Goal: Task Accomplishment & Management: Use online tool/utility

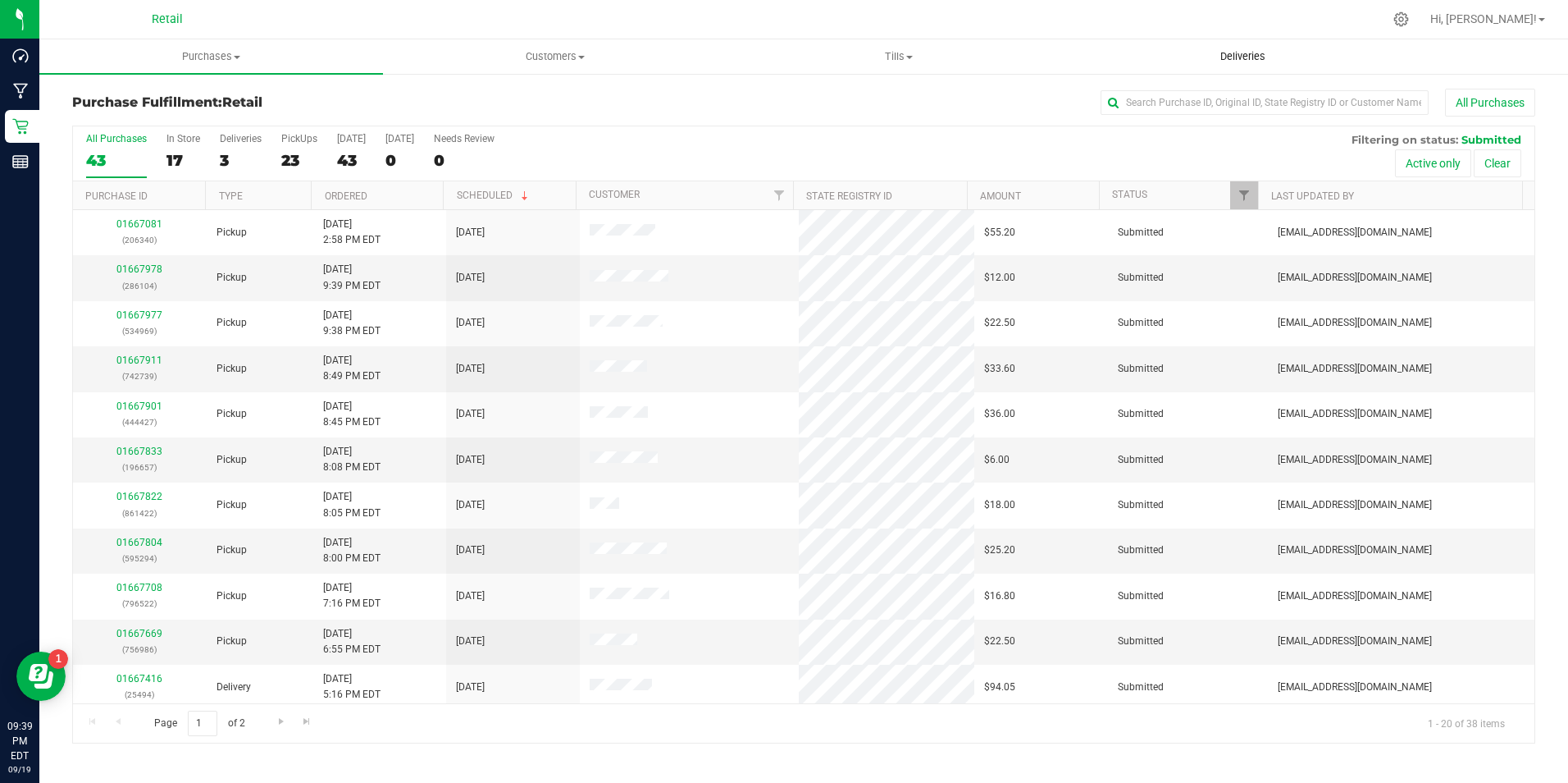
click at [1254, 57] on span "Deliveries" at bounding box center [1242, 57] width 89 height 15
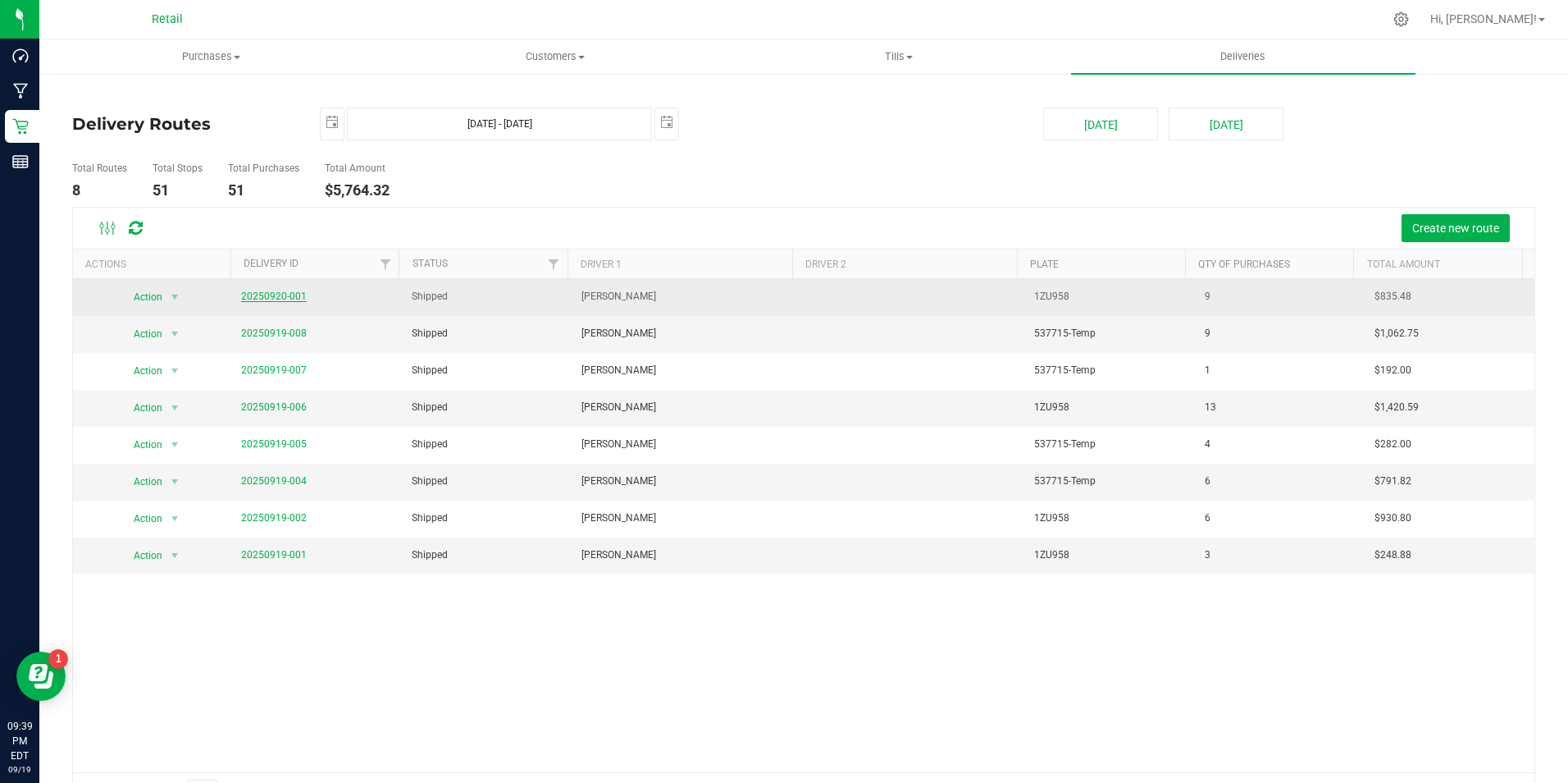
click at [288, 292] on link "20250920-001" at bounding box center [273, 296] width 65 height 11
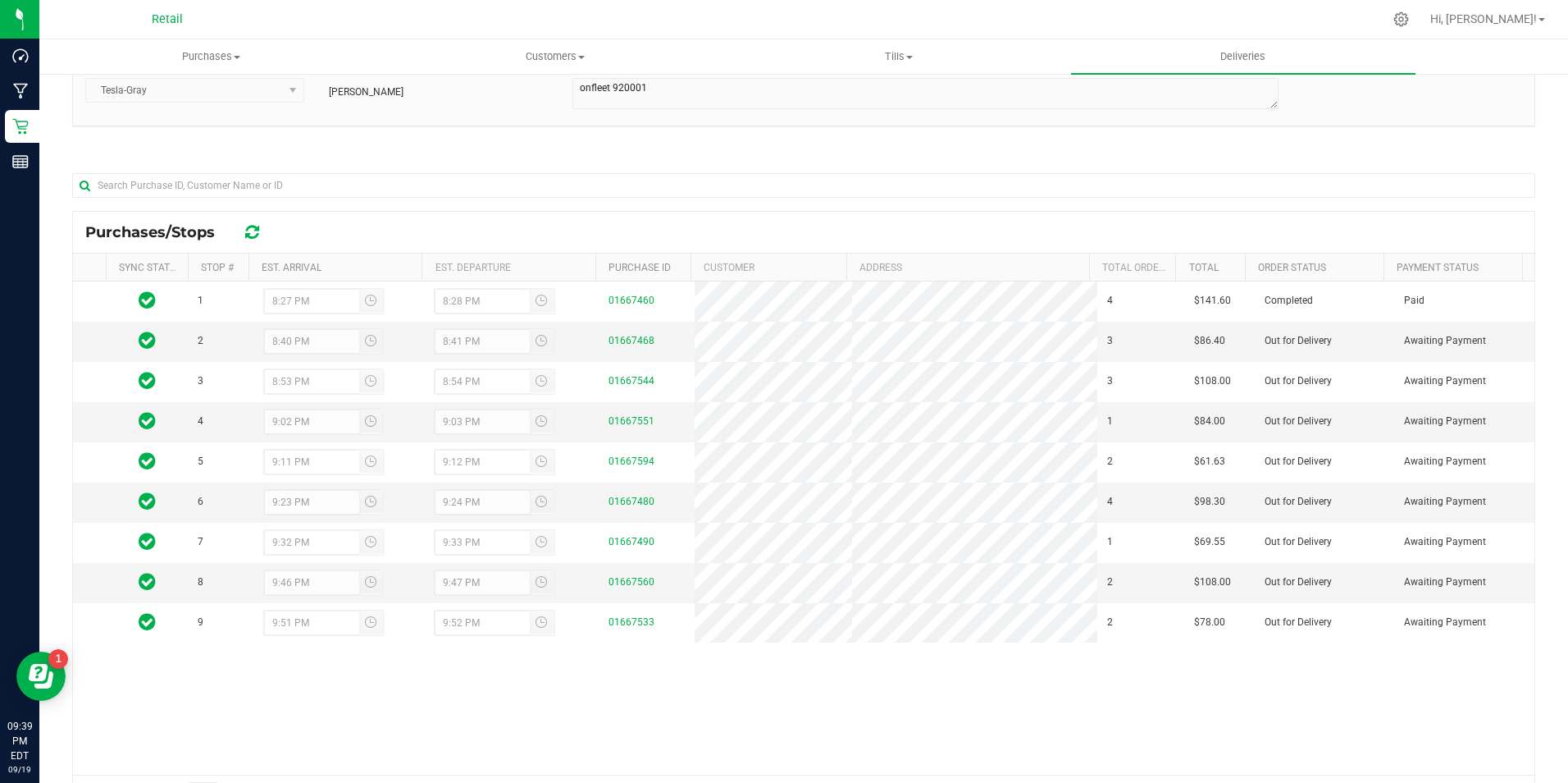
scroll to position [165, 0]
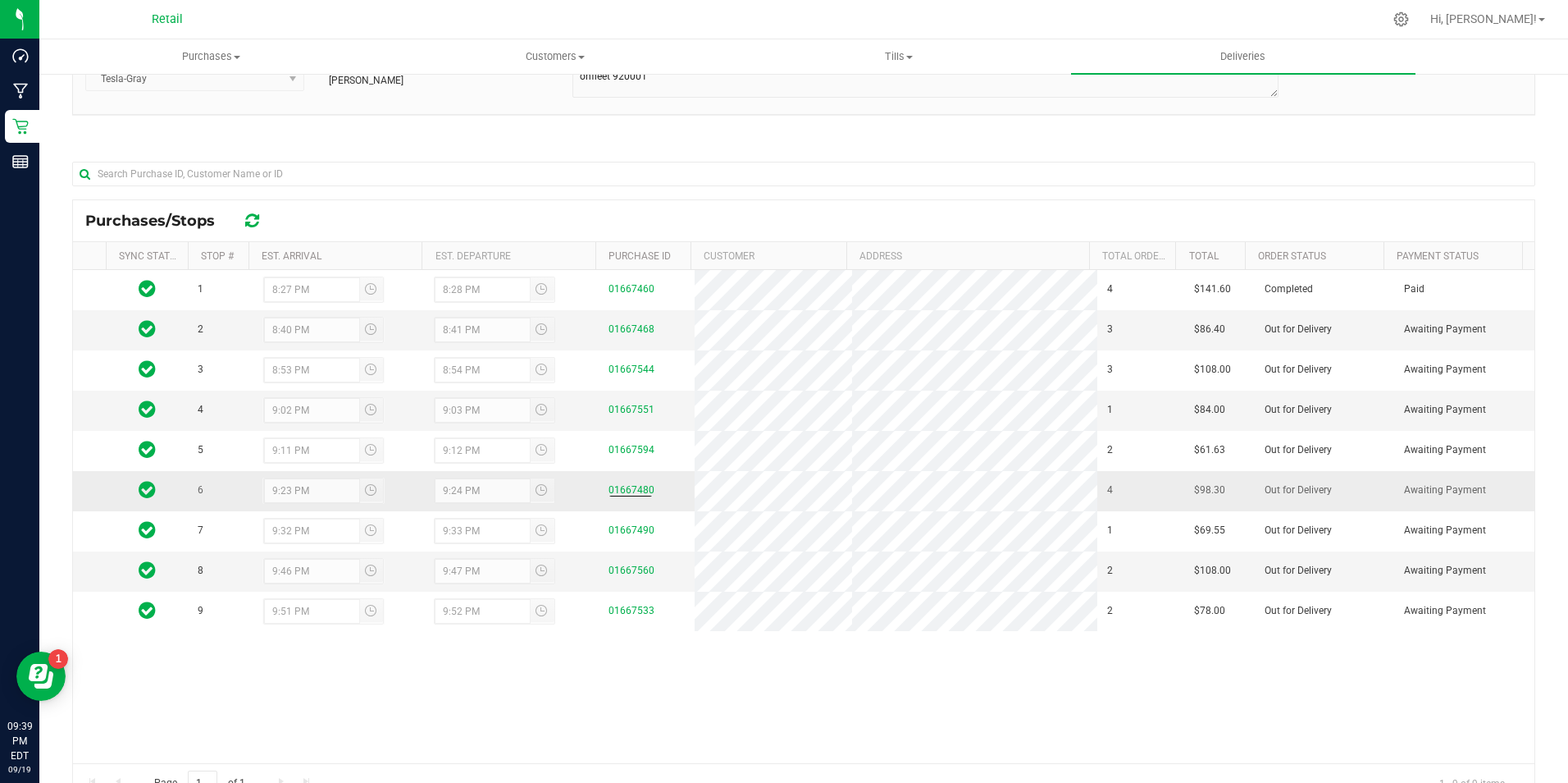
click at [626, 482] on div "01667480" at bounding box center [646, 490] width 76 height 16
click at [626, 486] on link "01667480" at bounding box center [631, 490] width 46 height 11
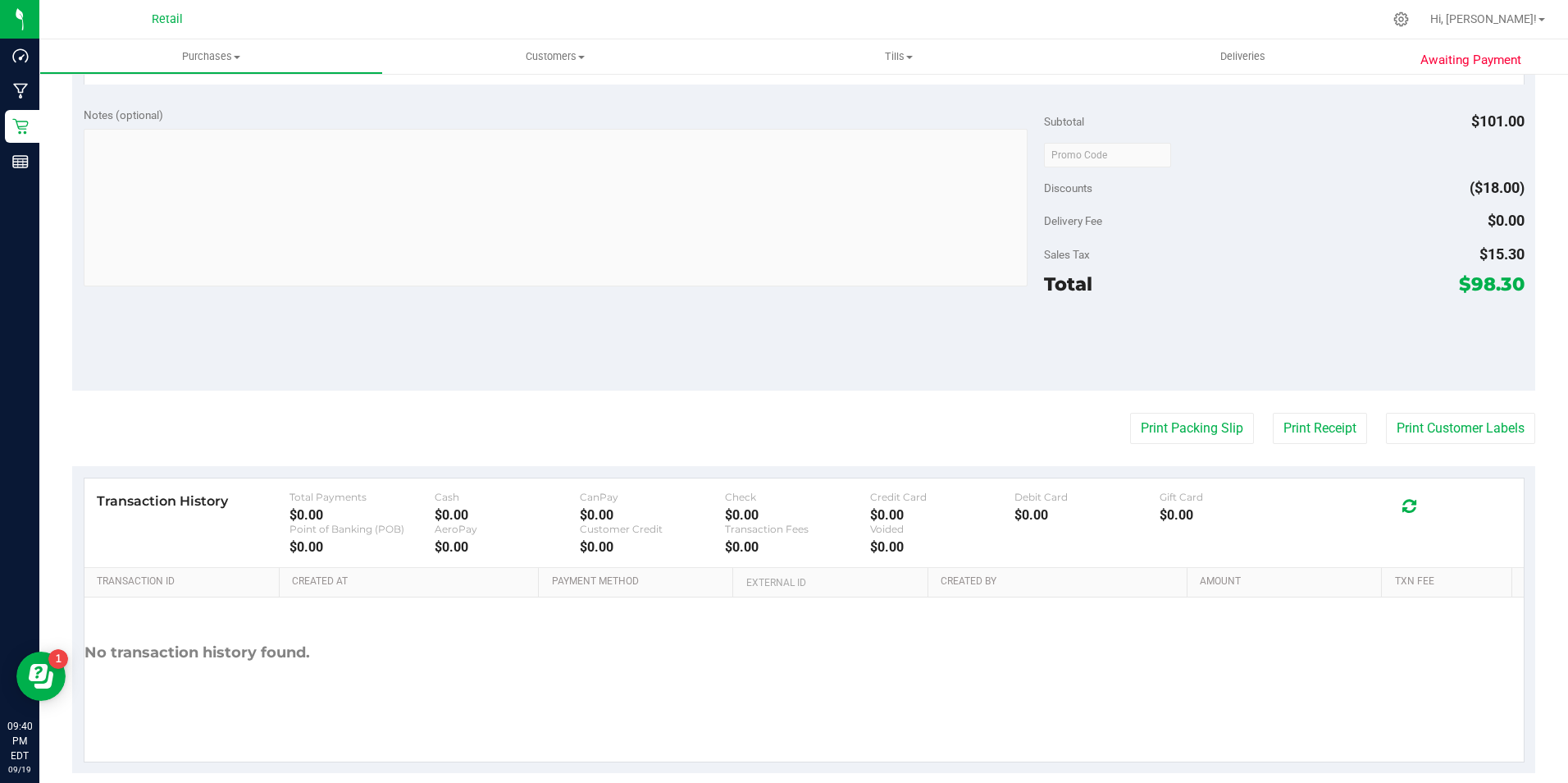
scroll to position [739, 0]
click at [1278, 431] on button "Print Receipt" at bounding box center [1320, 426] width 95 height 31
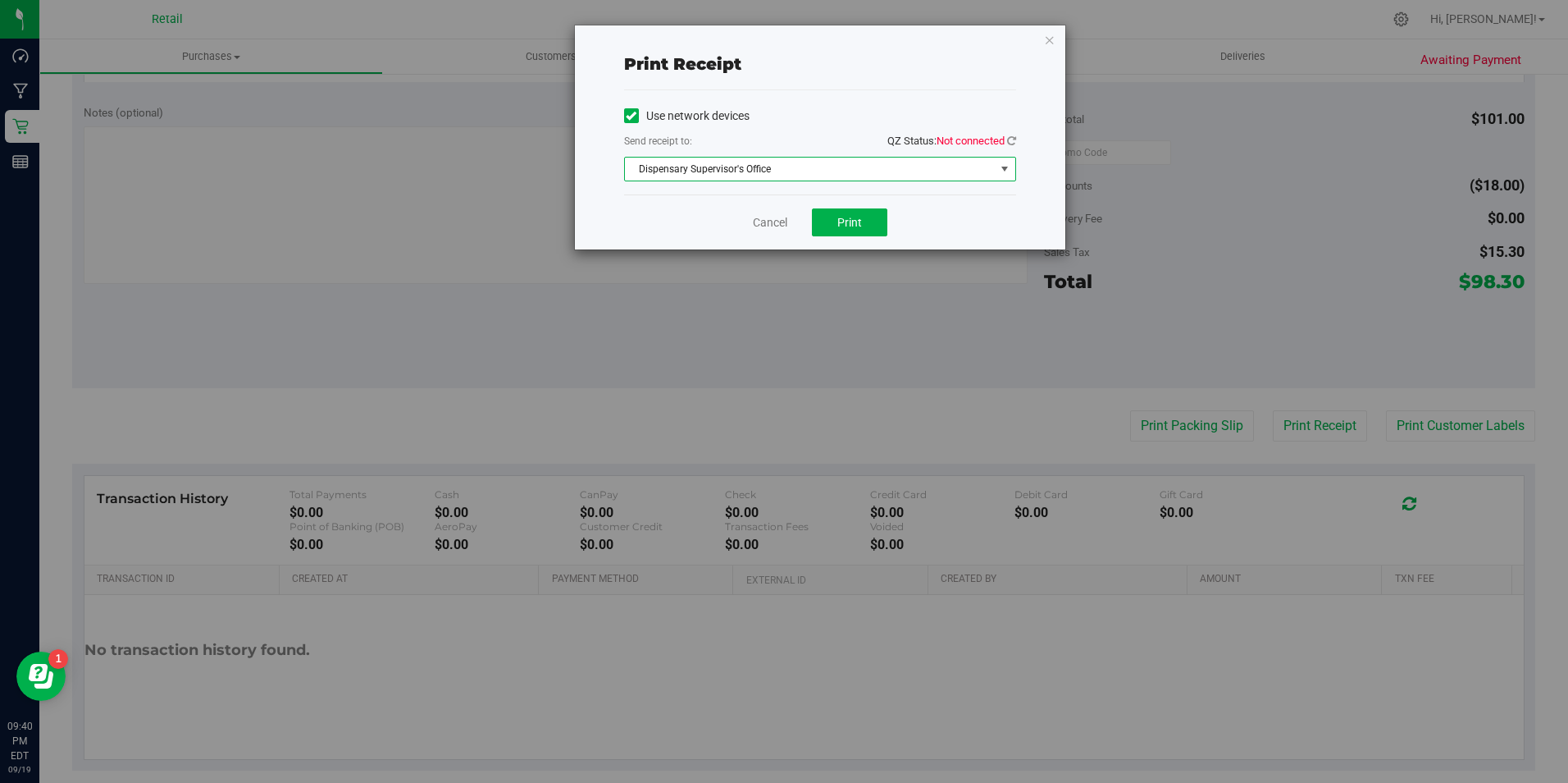
click at [872, 167] on span "Dispensary Supervisor's Office" at bounding box center [809, 168] width 370 height 23
click at [634, 116] on icon at bounding box center [631, 116] width 11 height 0
click at [0, 0] on input "Use network devices" at bounding box center [0, 0] width 0 height 0
click at [1015, 142] on icon at bounding box center [1011, 141] width 9 height 11
click at [897, 178] on span "Choose printer" at bounding box center [809, 168] width 370 height 23
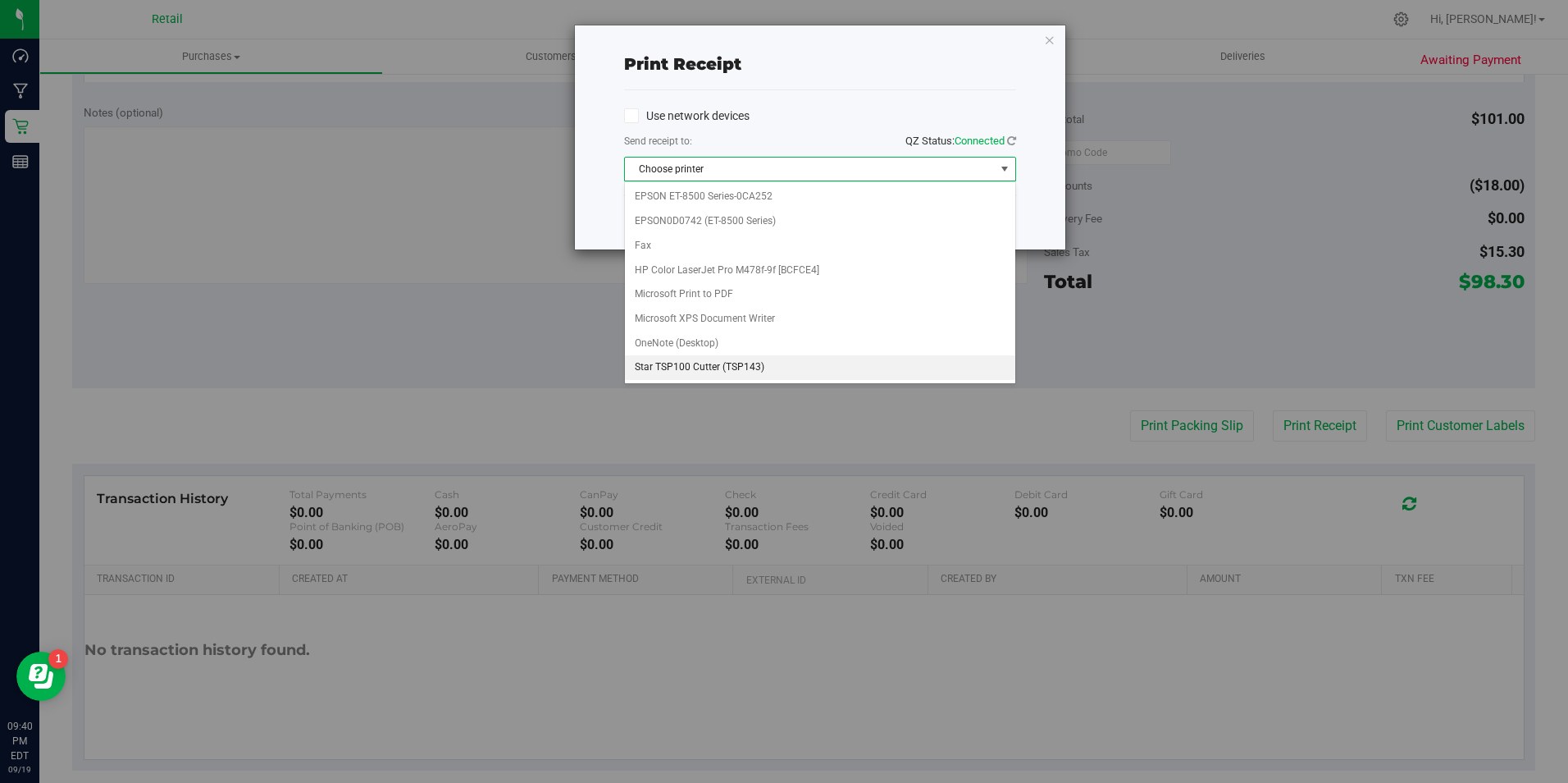
click at [722, 371] on li "Star TSP100 Cutter (TSP143)" at bounding box center [819, 368] width 390 height 25
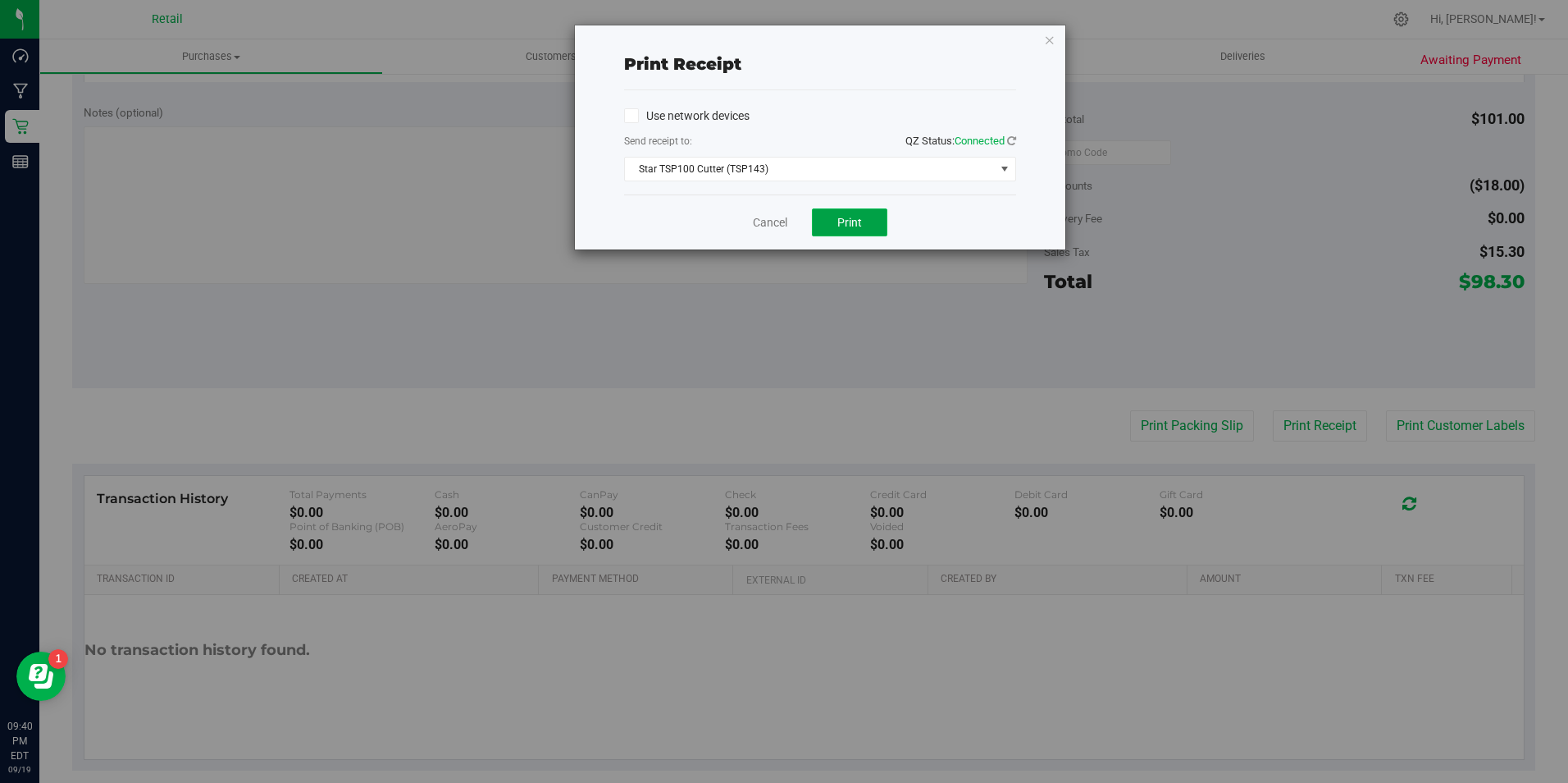
click at [868, 228] on button "Print" at bounding box center [850, 222] width 75 height 28
click at [1048, 40] on icon "button" at bounding box center [1050, 39] width 11 height 19
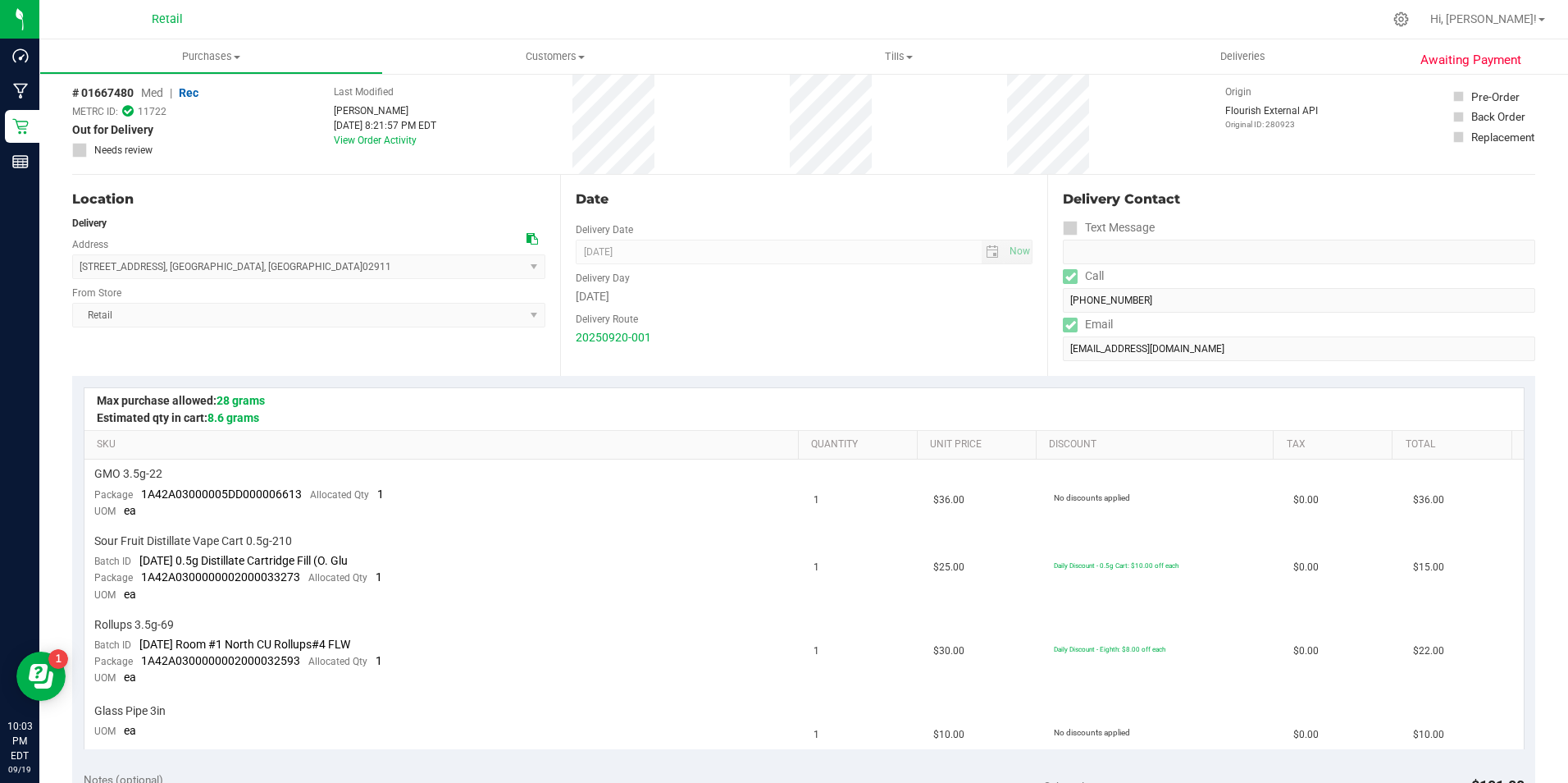
scroll to position [0, 0]
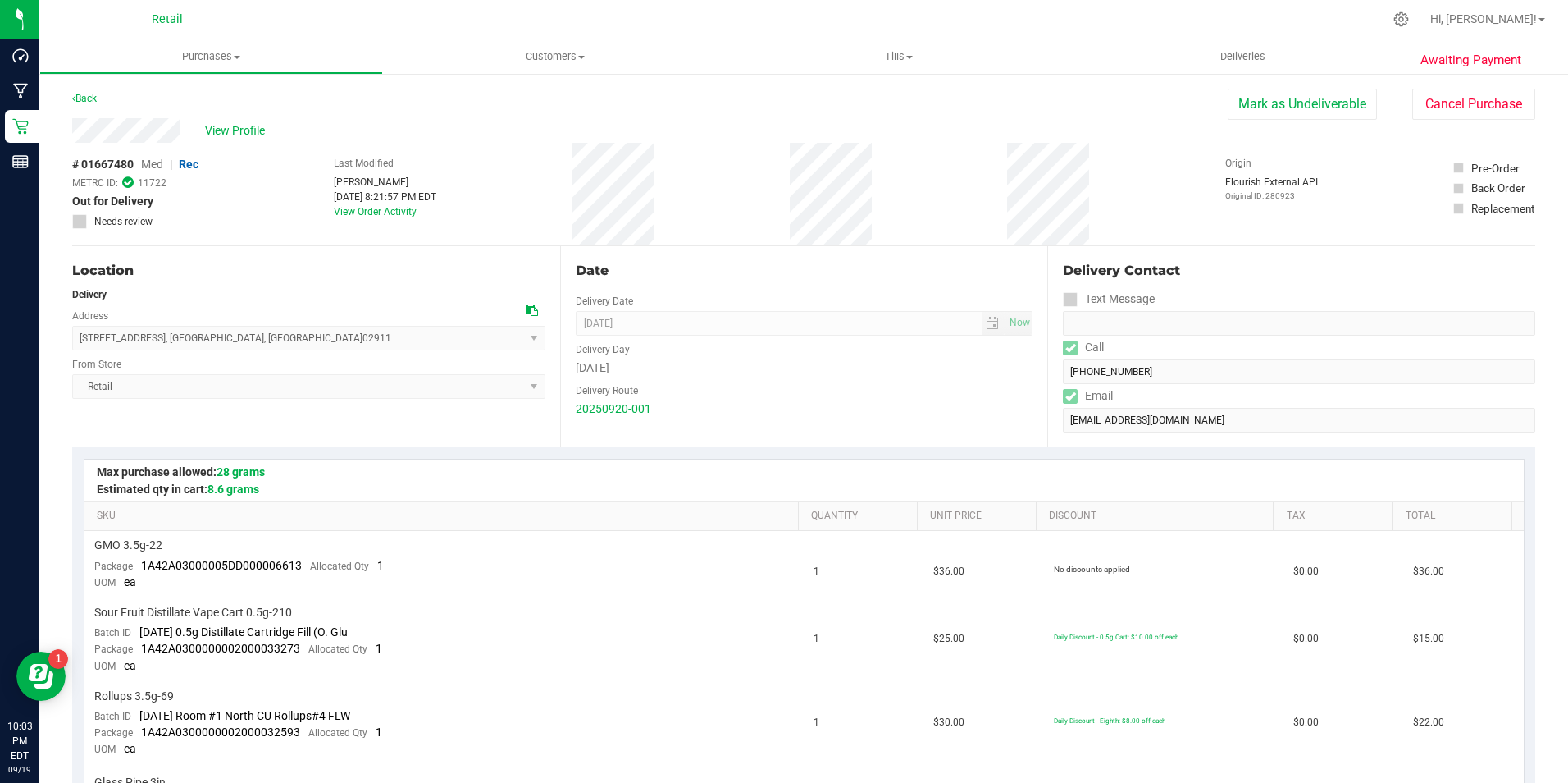
click at [364, 205] on div "Last Modified [PERSON_NAME] [DATE] 8:21:57 PM EDT View Order Activity" at bounding box center [385, 194] width 103 height 103
click at [357, 214] on link "View Order Activity" at bounding box center [375, 211] width 83 height 11
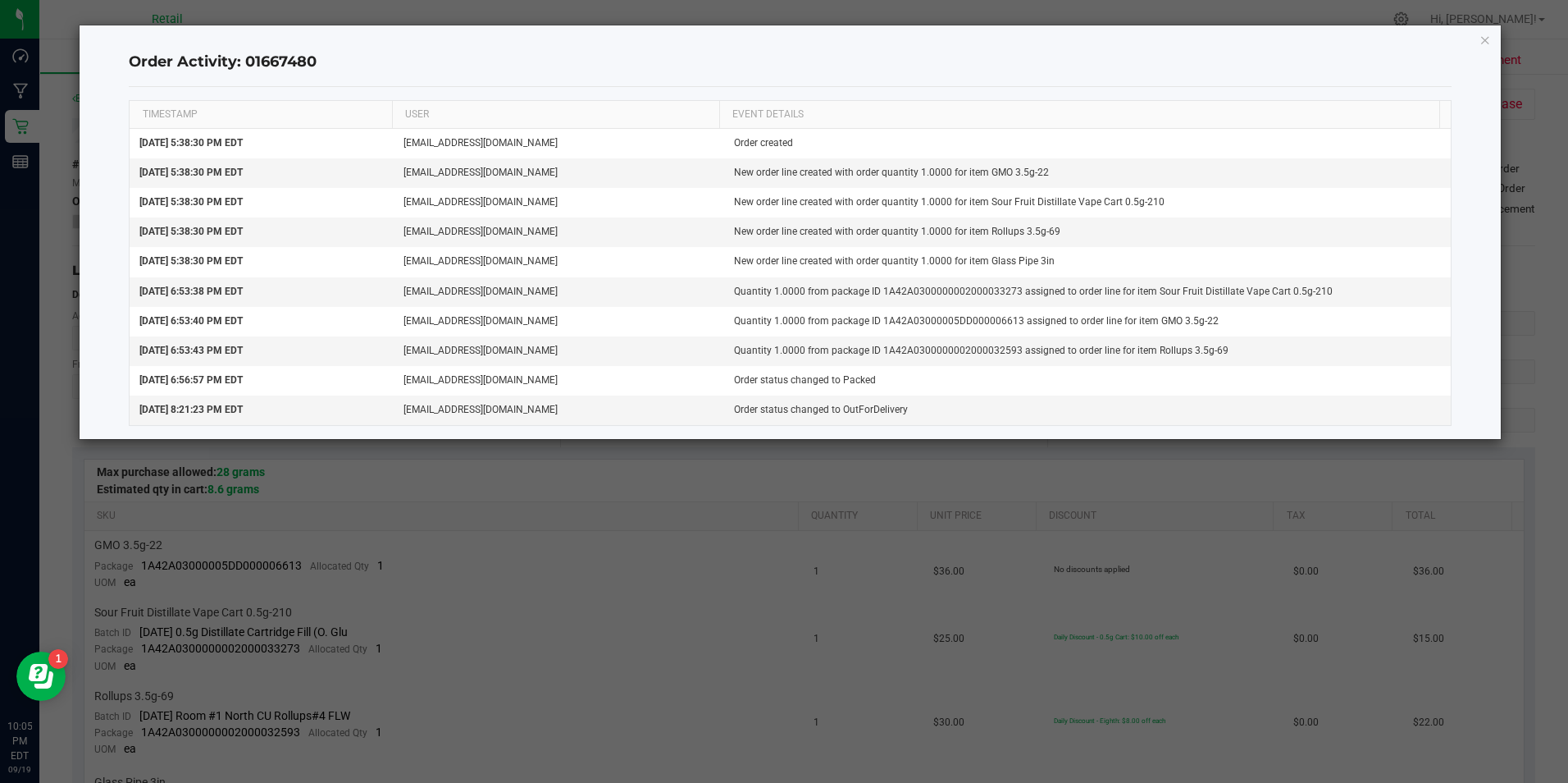
click at [1506, 31] on ngb-modal-window "Order Activity: 01667480 TIMESTAMP USER EVENT DETAILS [DATE] 5:38:30 PM EDT [EM…" at bounding box center [790, 392] width 1581 height 783
click at [1484, 39] on icon "button" at bounding box center [1485, 39] width 11 height 19
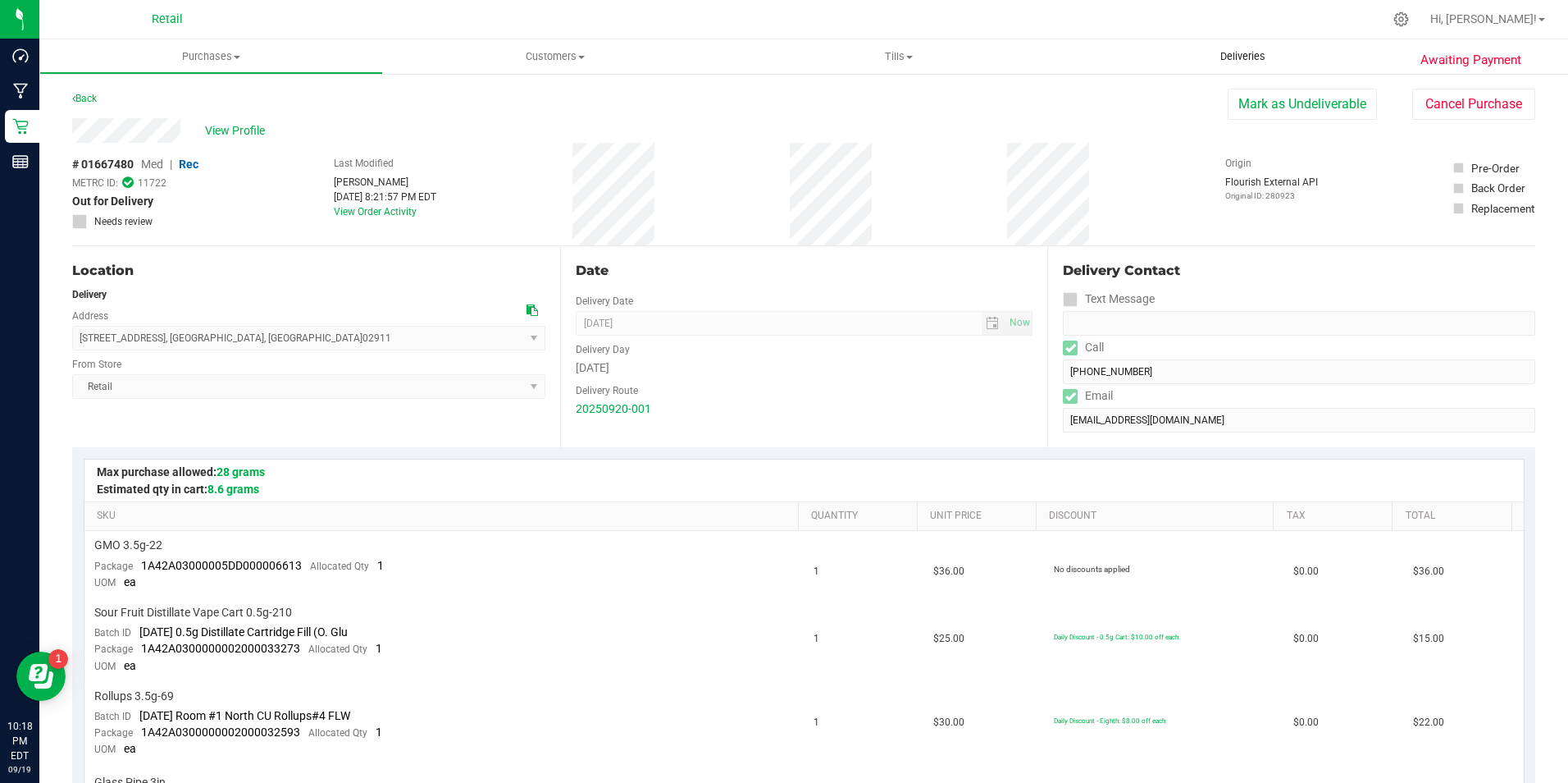
click at [1245, 52] on span "Deliveries" at bounding box center [1242, 57] width 89 height 15
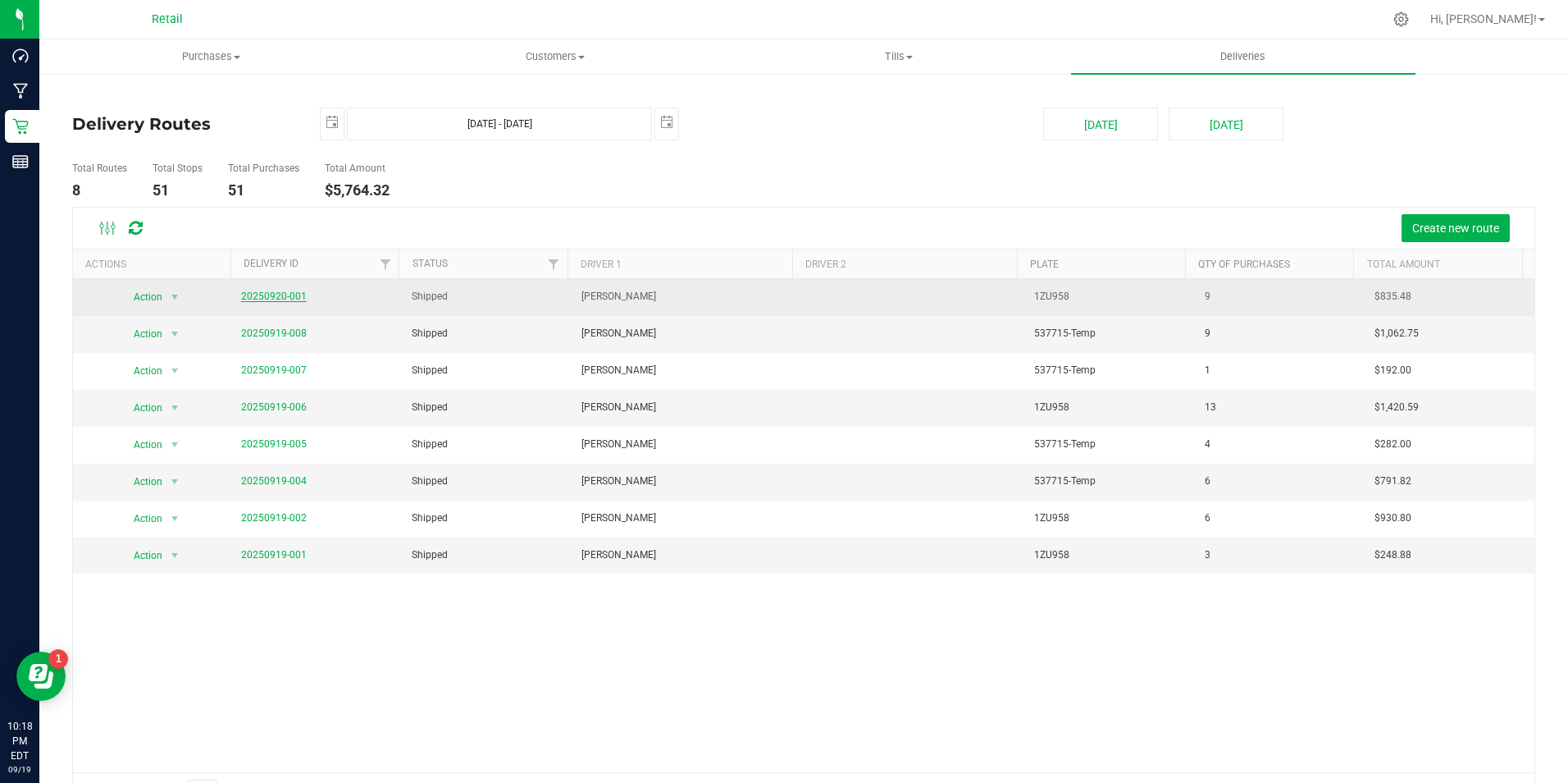
click at [277, 295] on link "20250920-001" at bounding box center [273, 296] width 65 height 11
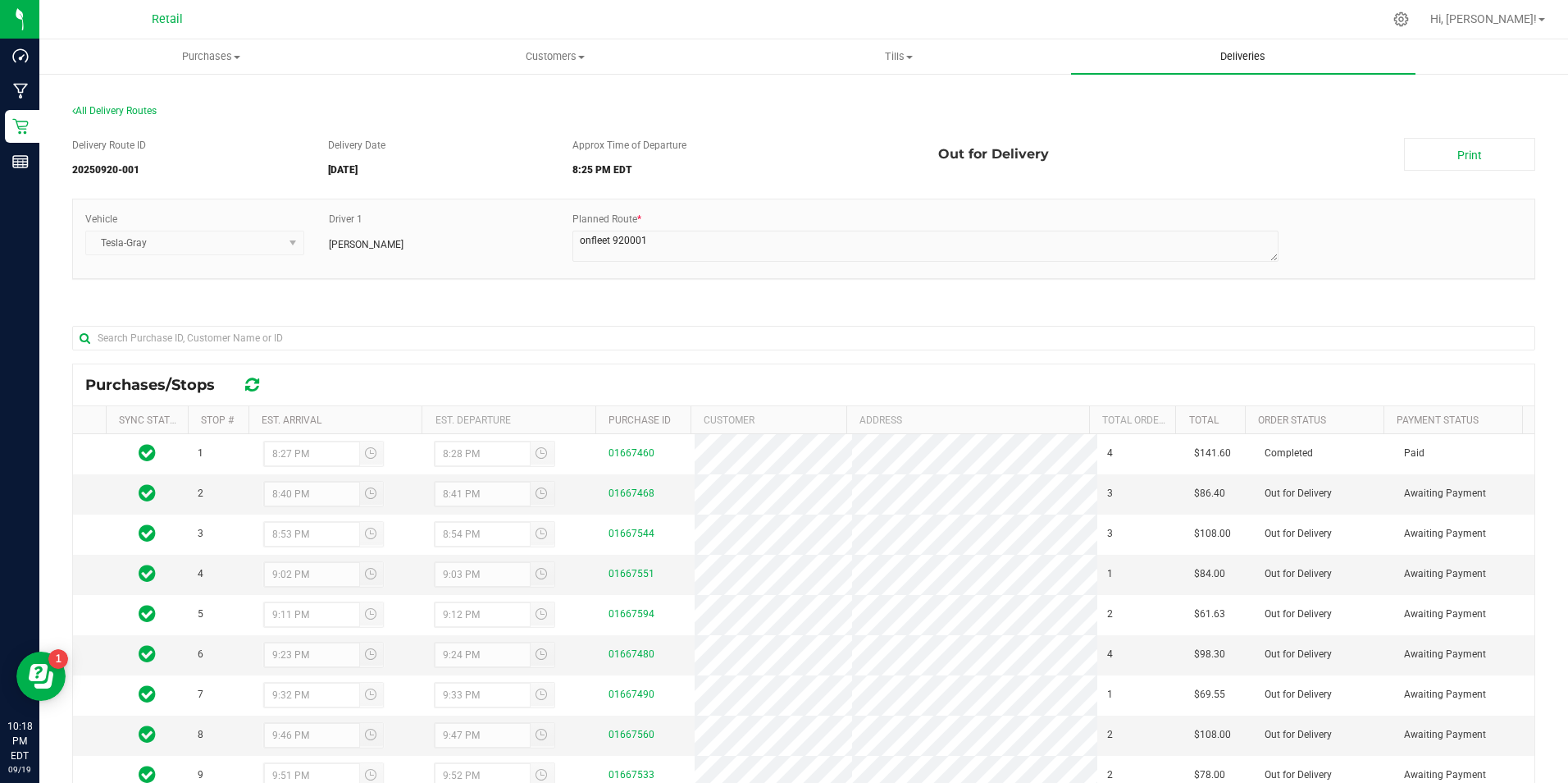
click at [1220, 59] on span "Deliveries" at bounding box center [1242, 57] width 89 height 15
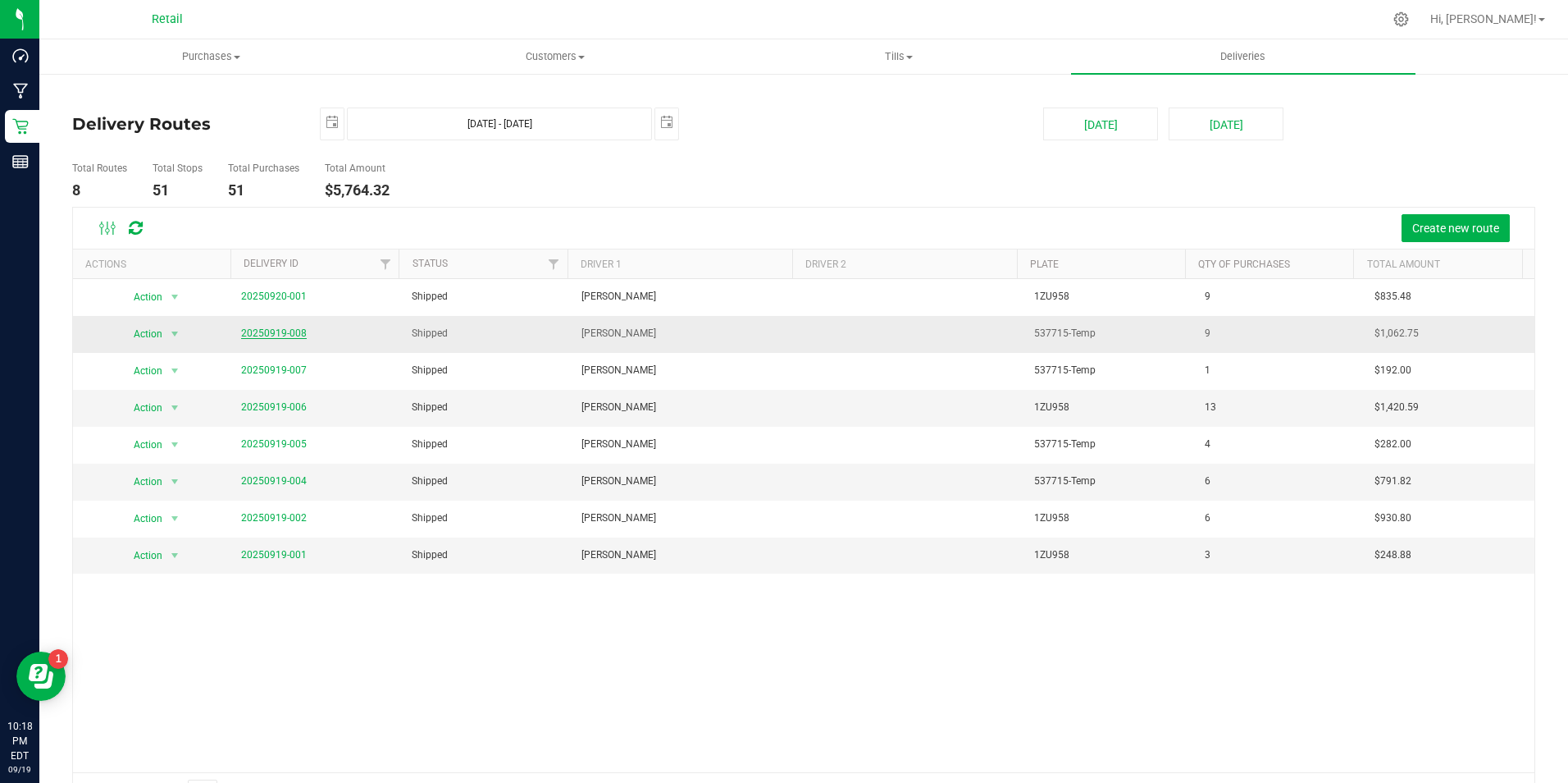
click at [280, 327] on link "20250919-008" at bounding box center [273, 333] width 65 height 11
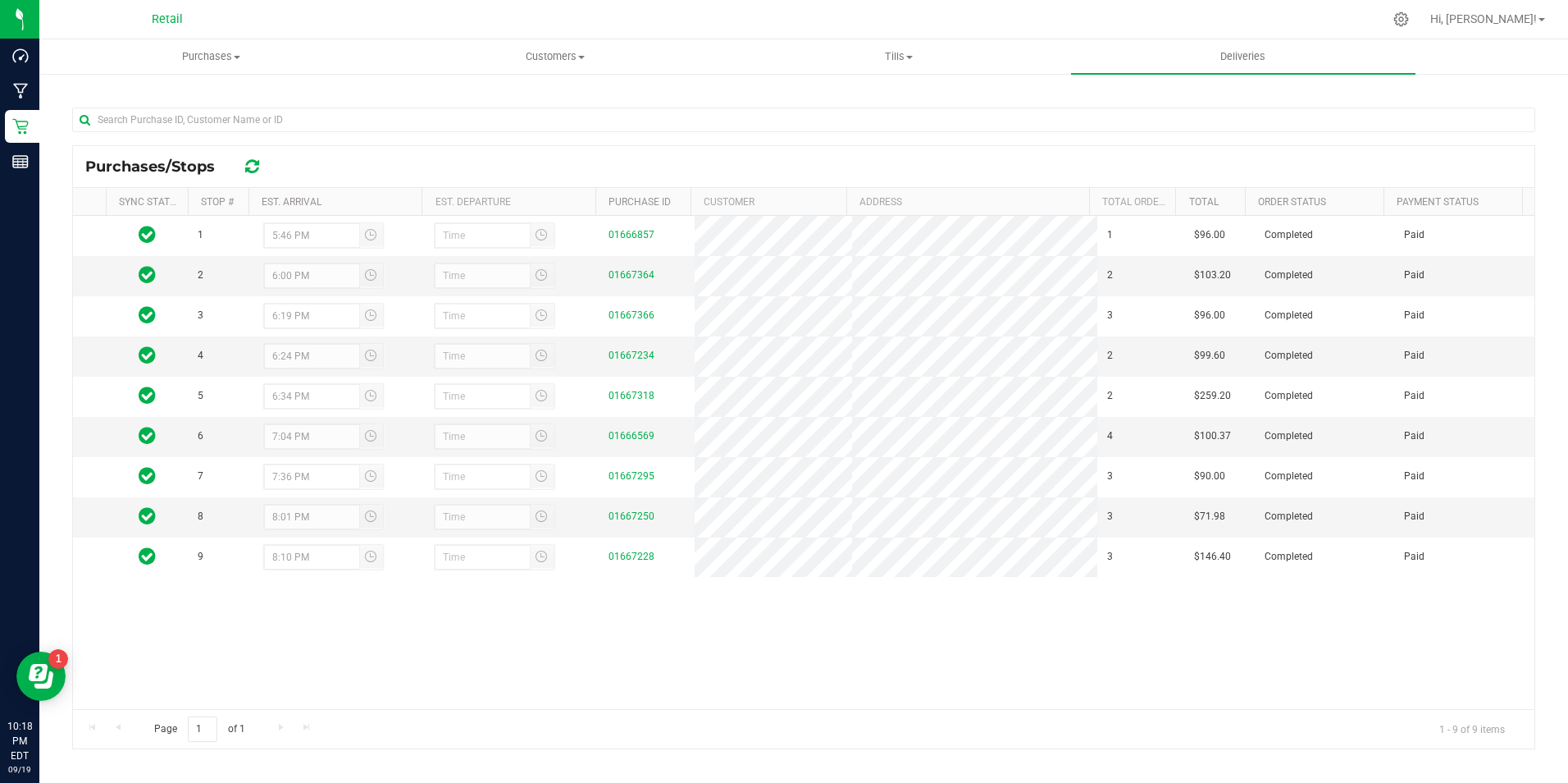
scroll to position [228, 0]
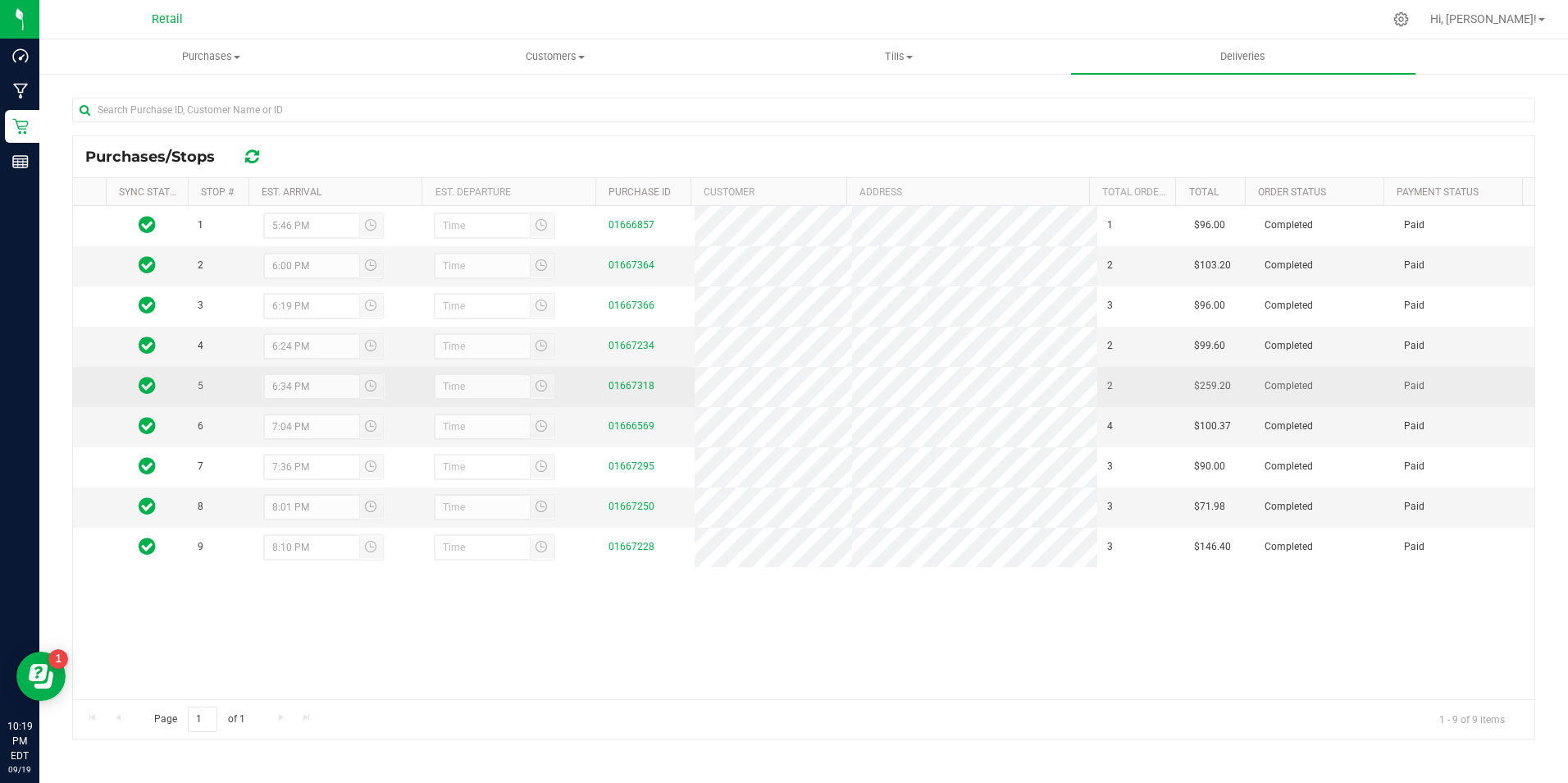
click at [599, 387] on td "01667318" at bounding box center [647, 387] width 96 height 40
click at [619, 387] on link "01667318" at bounding box center [631, 385] width 46 height 11
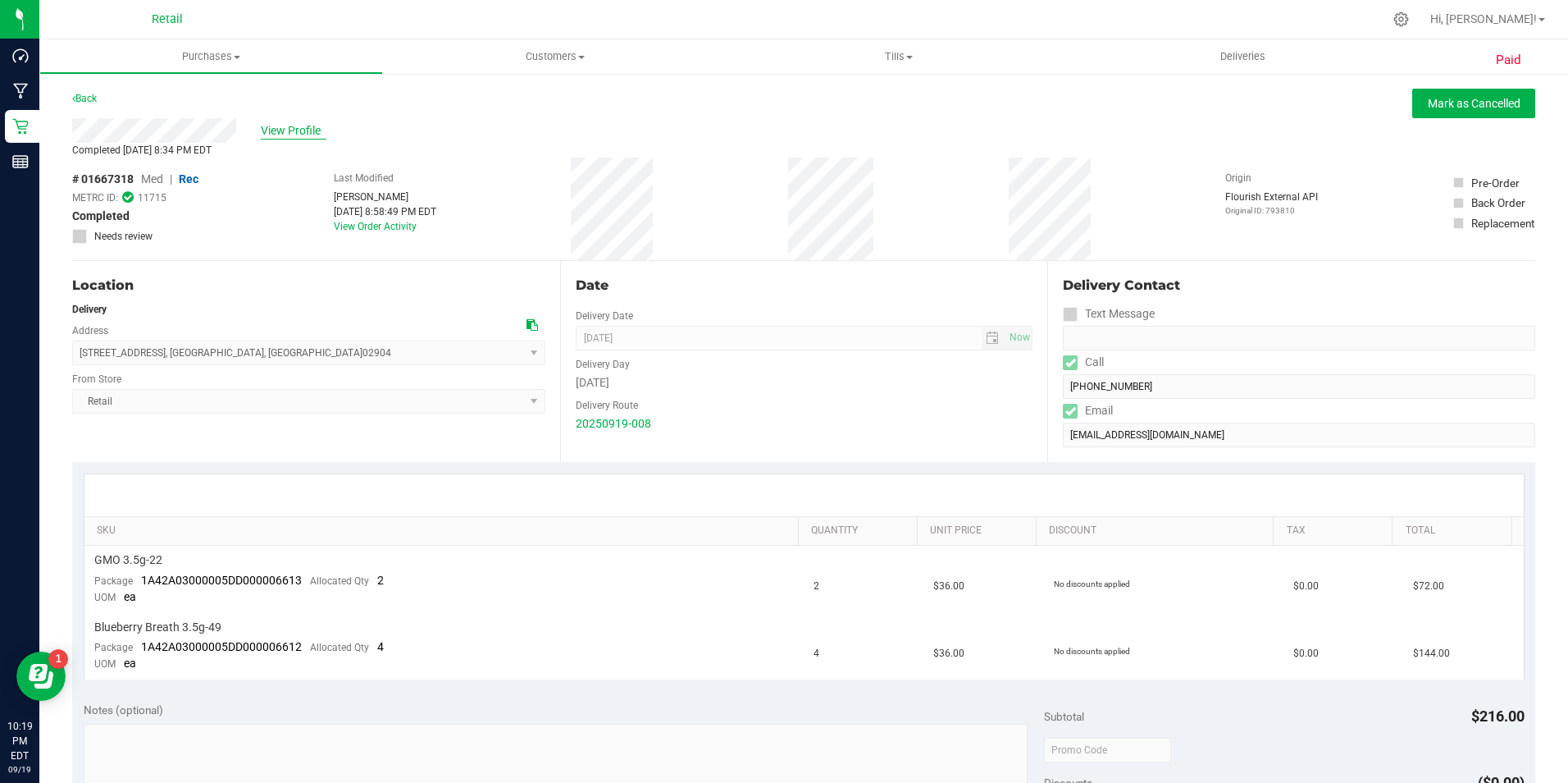
click at [291, 126] on span "View Profile" at bounding box center [293, 130] width 65 height 17
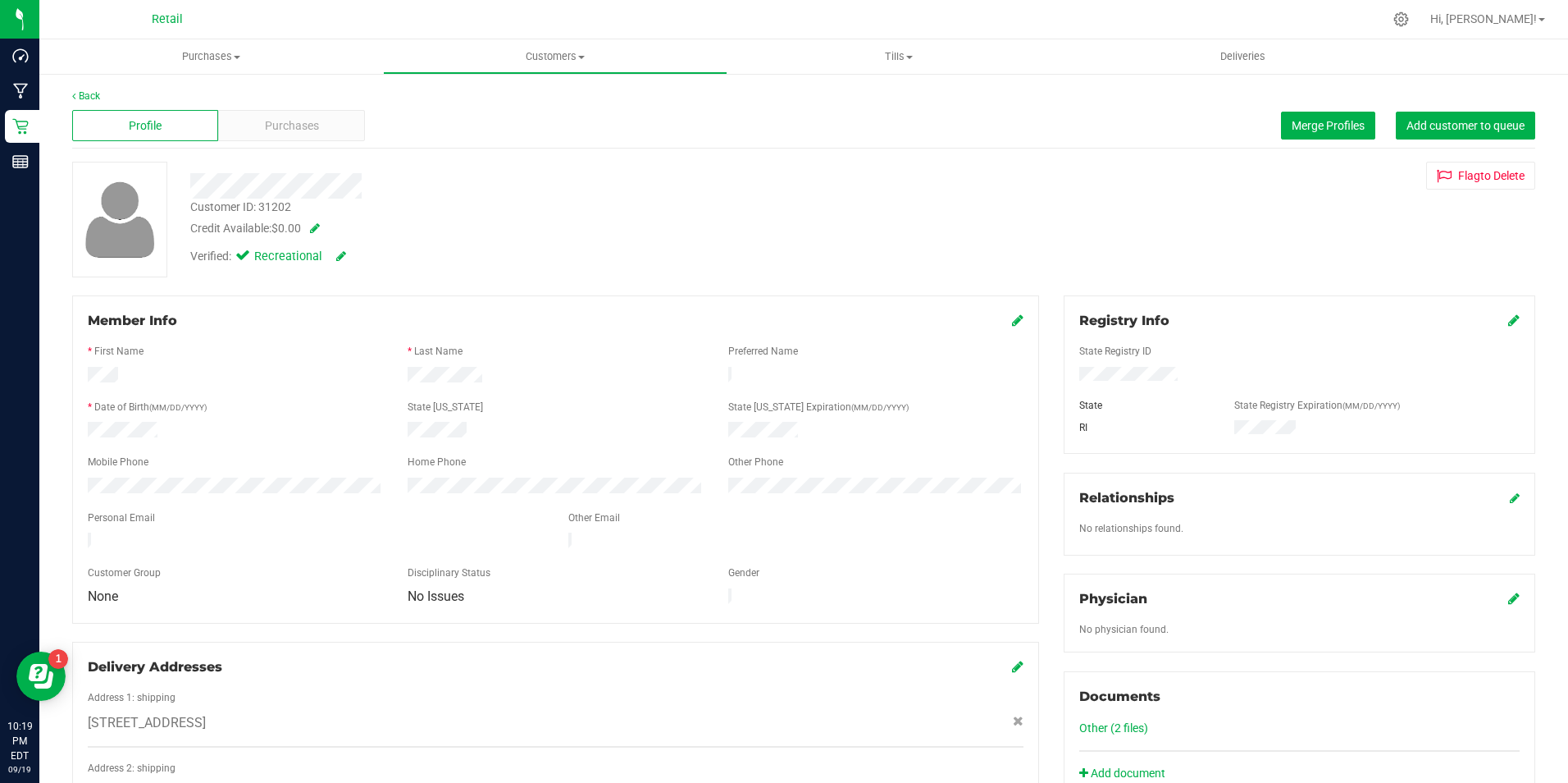
click at [372, 145] on div "Profile Purchases Merge Profiles Add customer to queue" at bounding box center [804, 125] width 1463 height 45
click at [344, 142] on div "Profile Purchases Merge Profiles Add customer to queue" at bounding box center [804, 125] width 1463 height 45
click at [320, 127] on div "Purchases" at bounding box center [290, 126] width 146 height 31
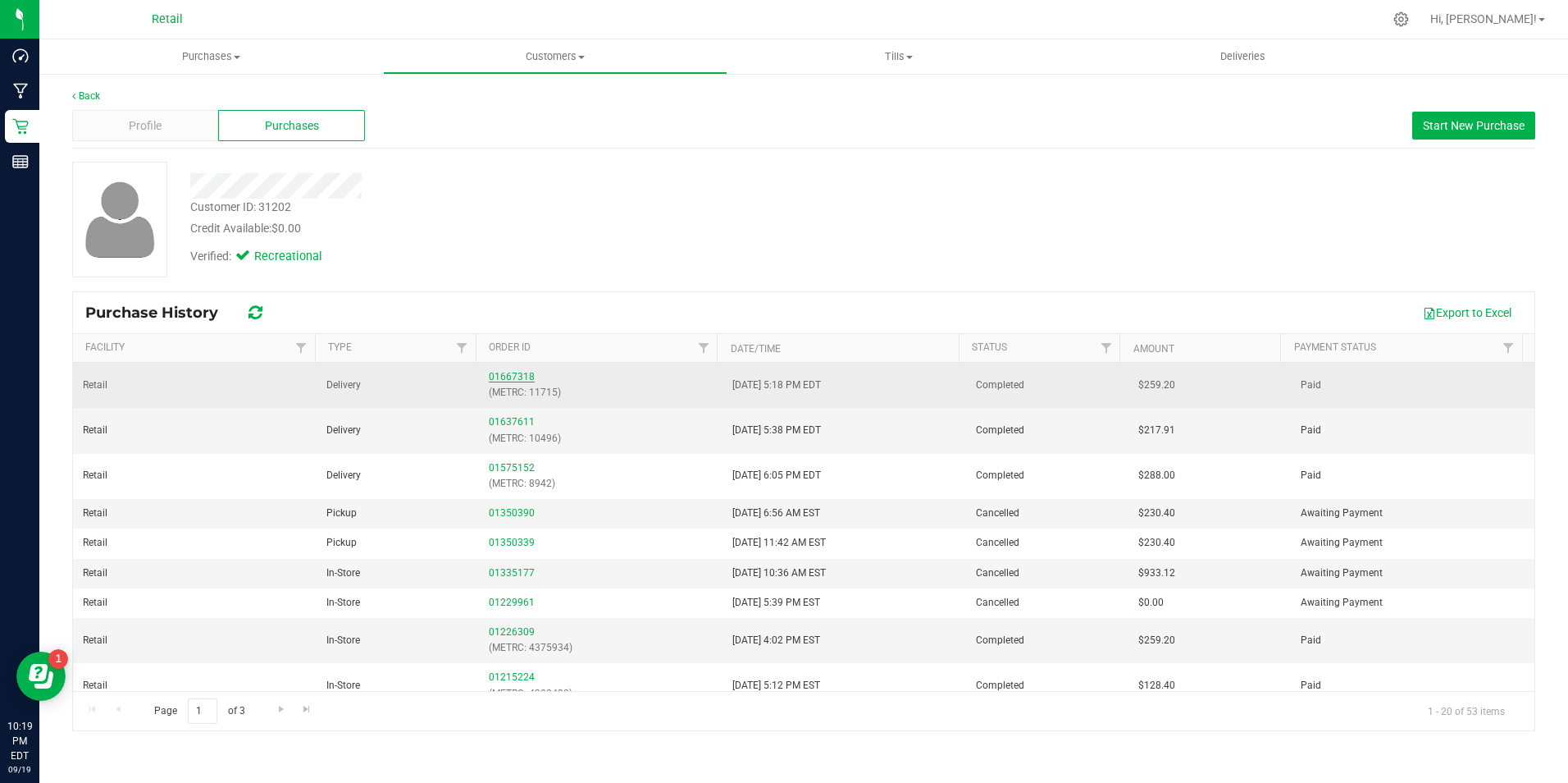
click at [509, 380] on link "01667318" at bounding box center [512, 377] width 46 height 11
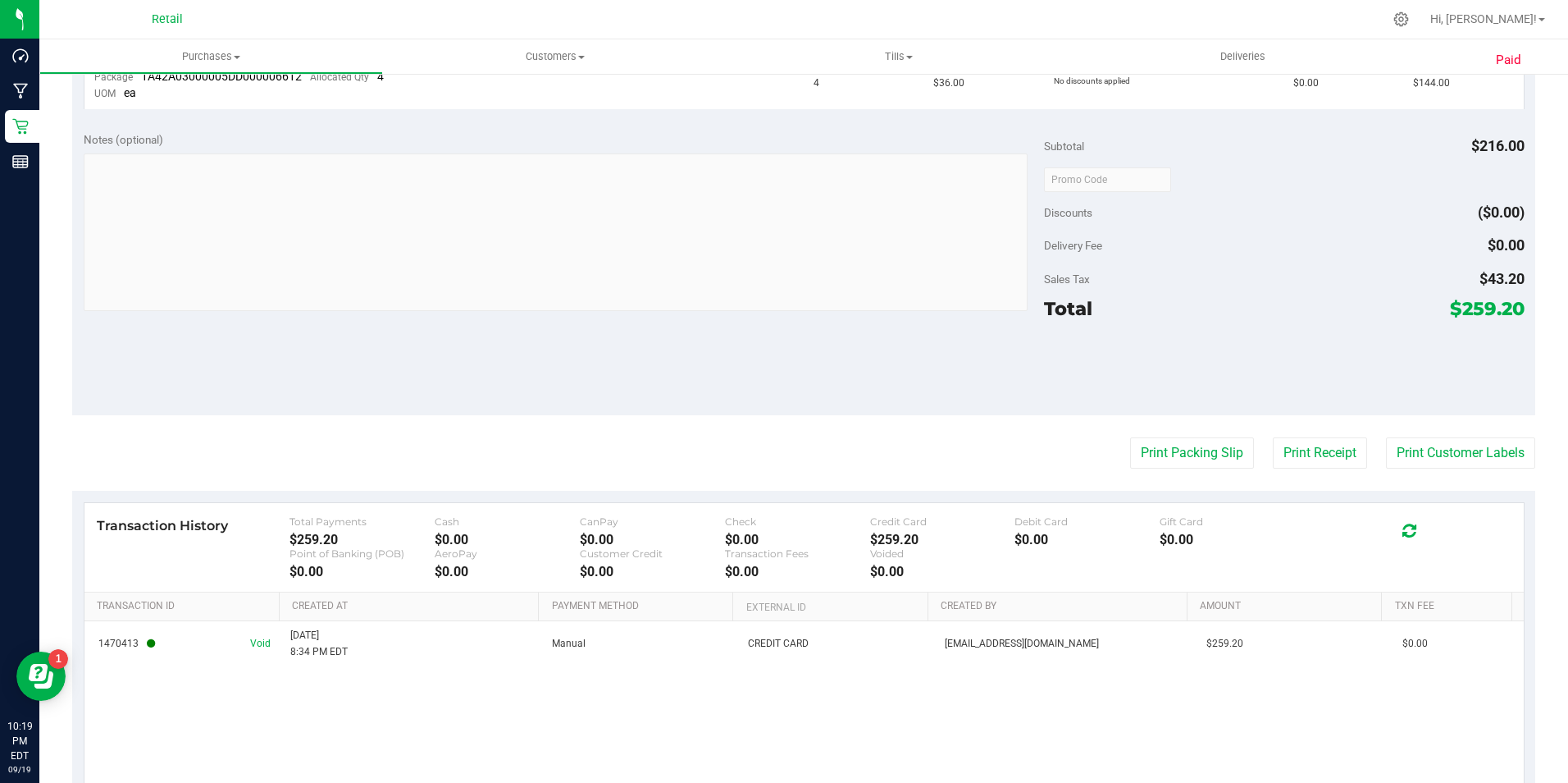
scroll to position [574, 0]
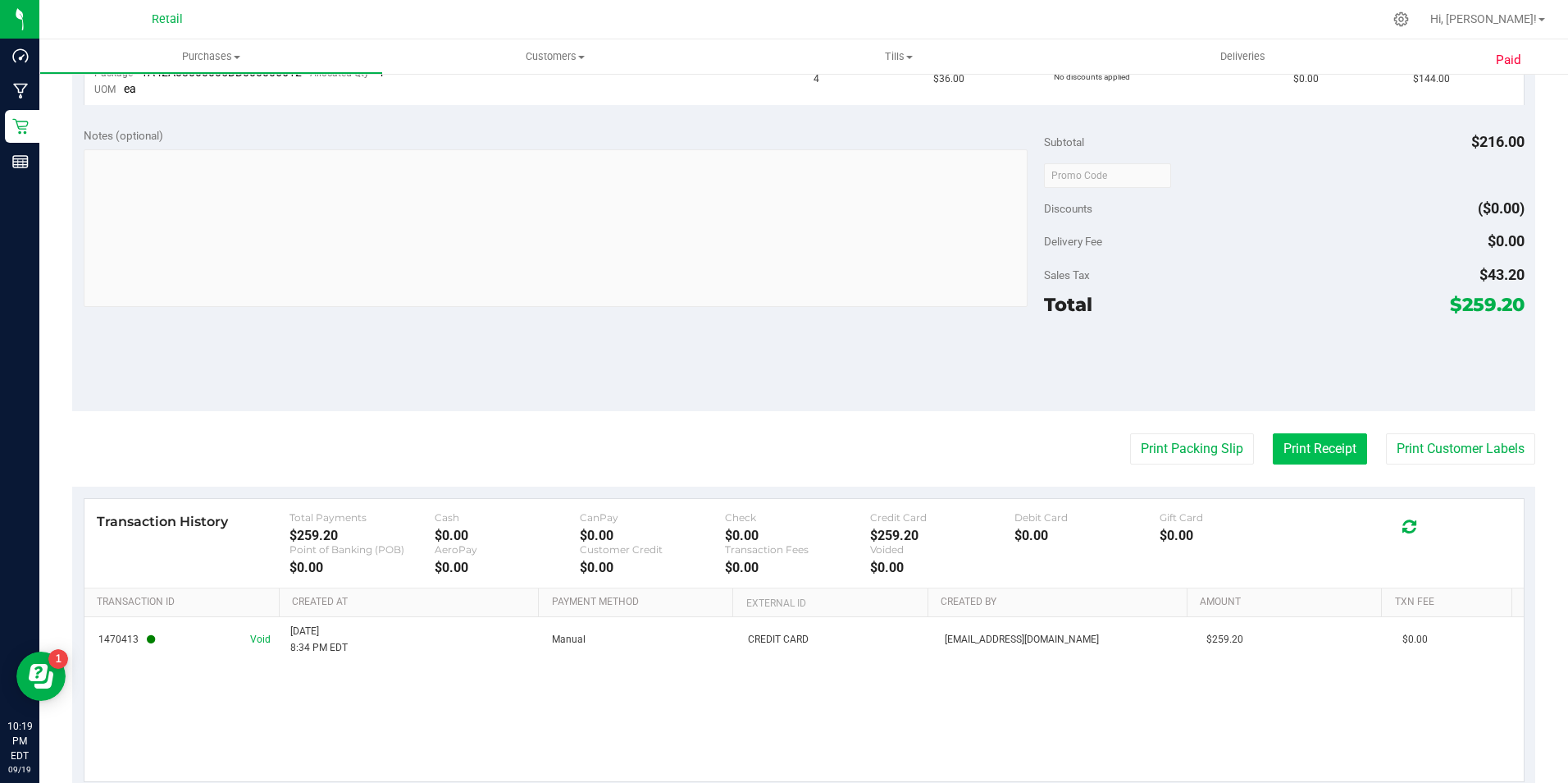
click at [1314, 456] on button "Print Receipt" at bounding box center [1320, 448] width 95 height 31
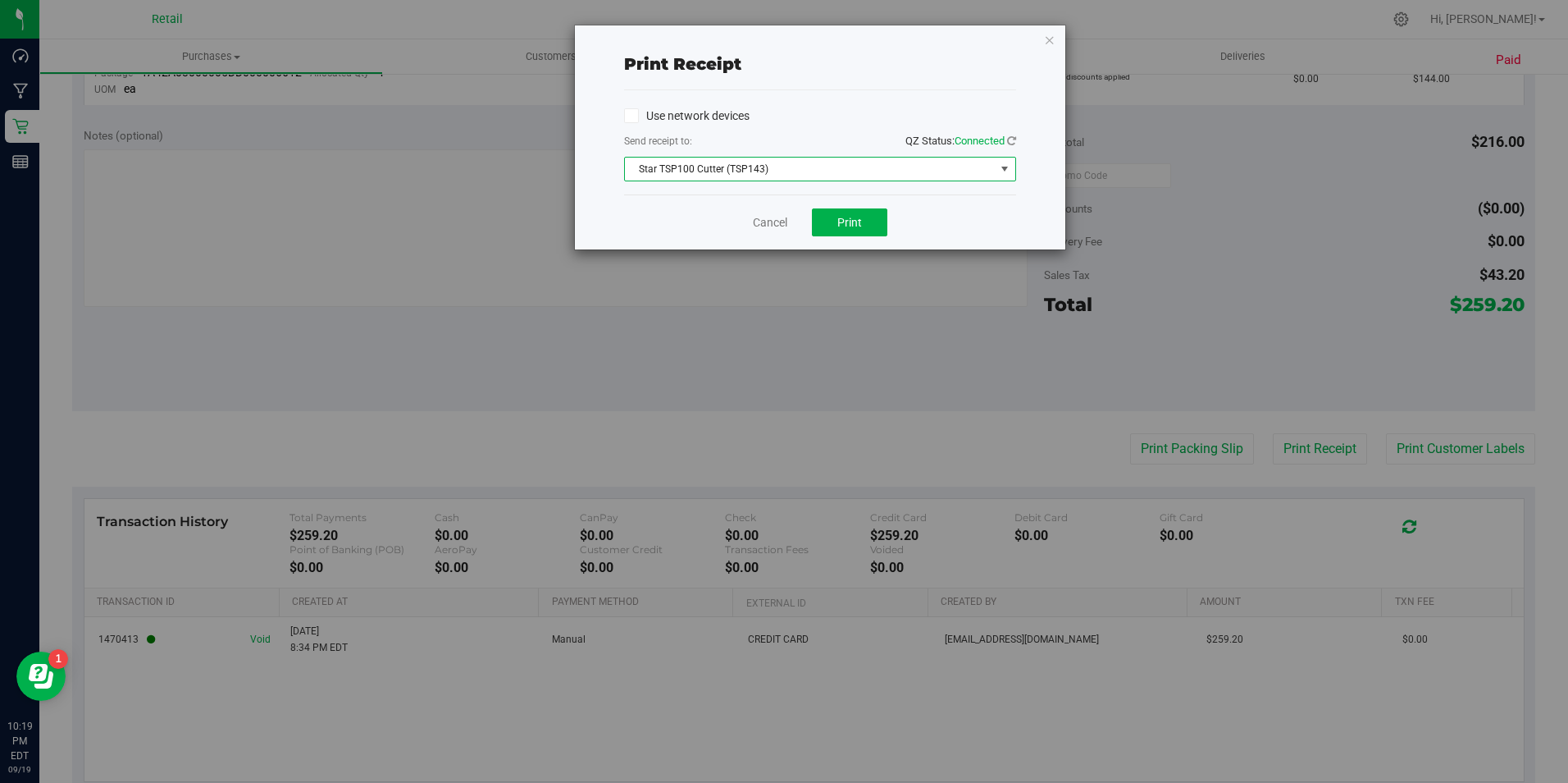
click at [971, 165] on span "Star TSP100 Cutter (TSP143)" at bounding box center [809, 168] width 370 height 23
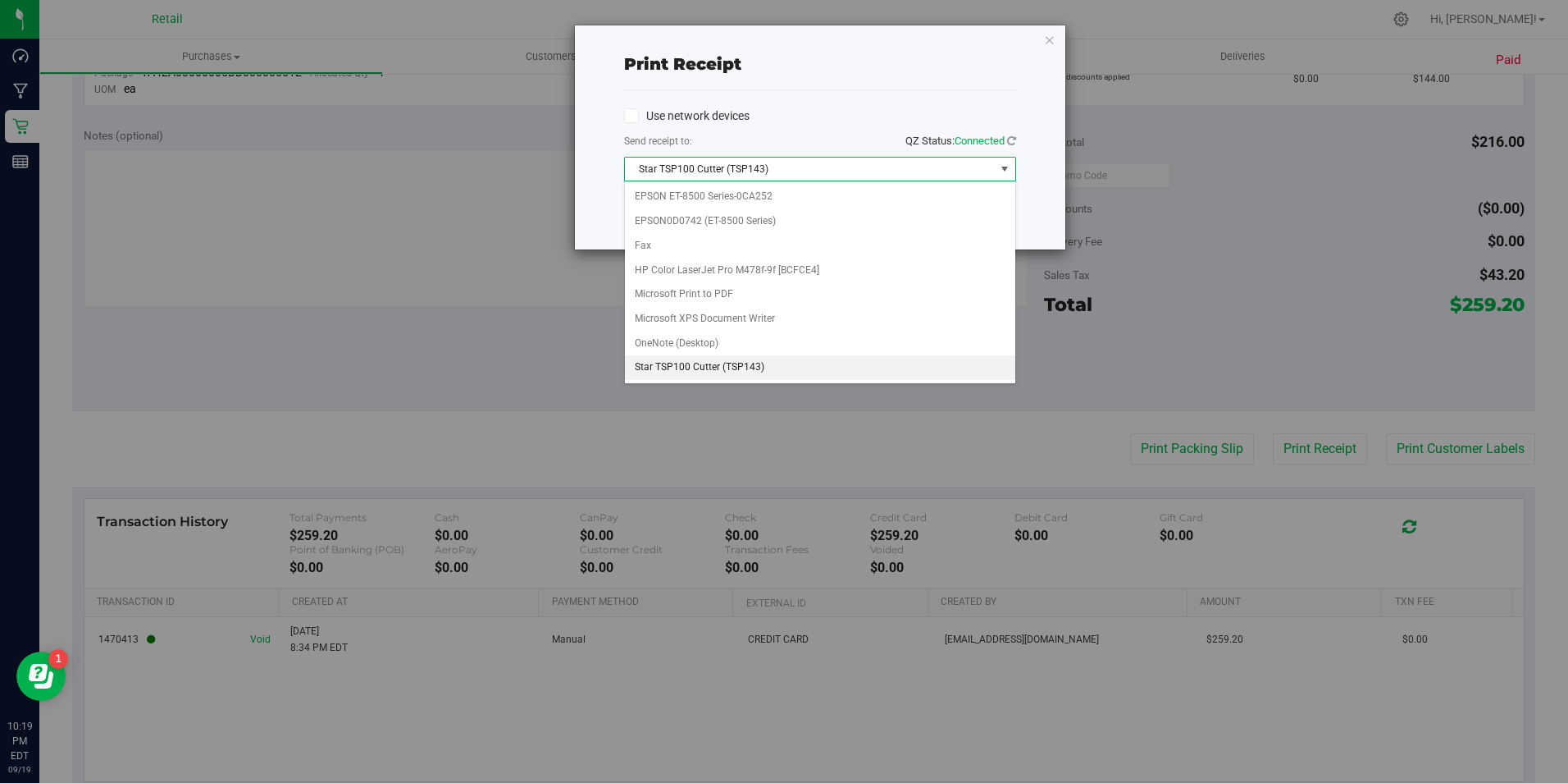
click at [1229, 258] on div "Print receipt Use network devices Send receipt to: QZ Status: Connected Star TS…" at bounding box center [790, 392] width 1581 height 783
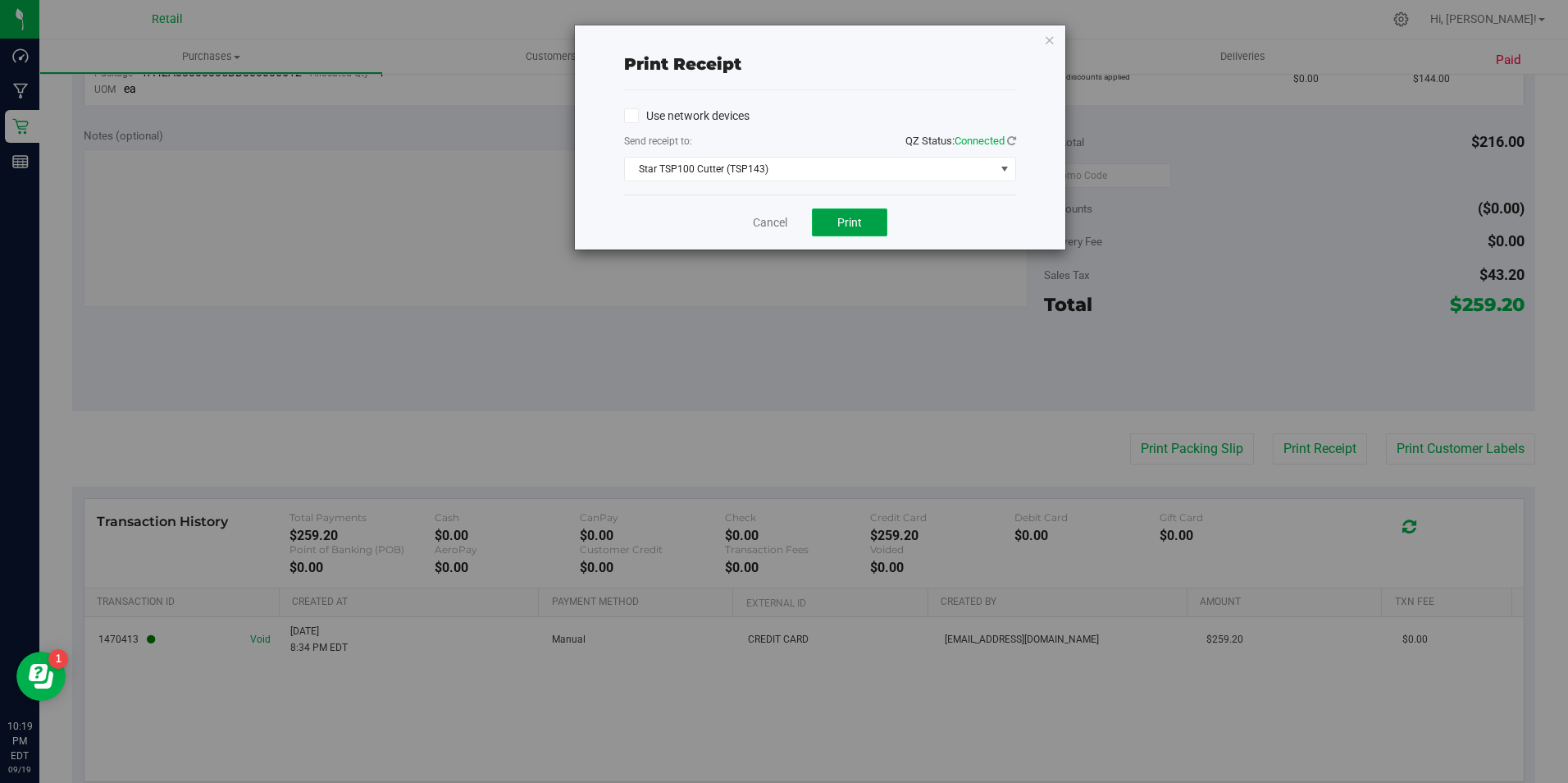
click at [857, 220] on span "Print" at bounding box center [850, 222] width 25 height 13
